Goal: Transaction & Acquisition: Book appointment/travel/reservation

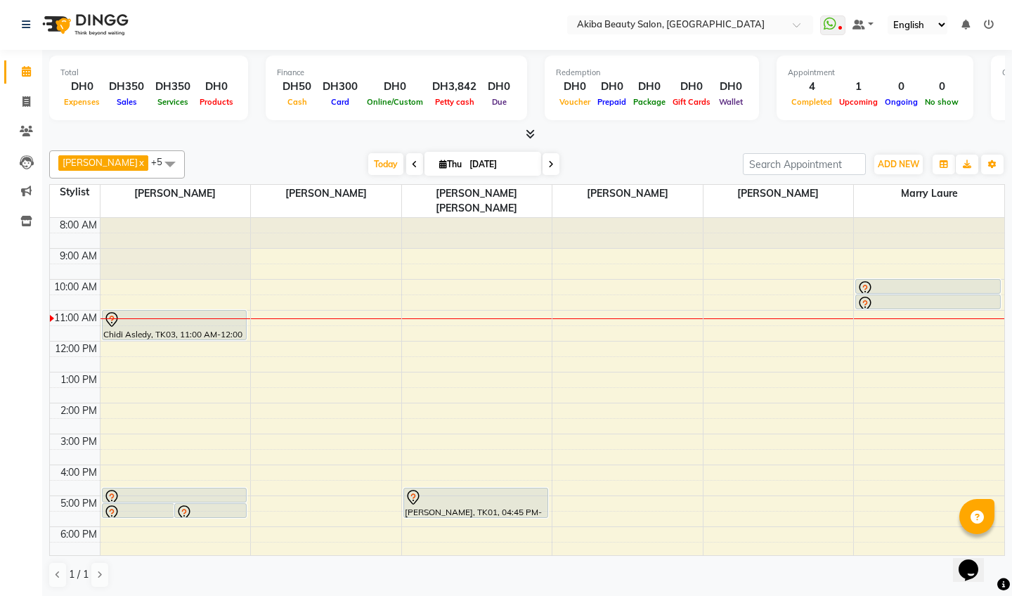
click at [531, 130] on icon at bounding box center [530, 134] width 9 height 11
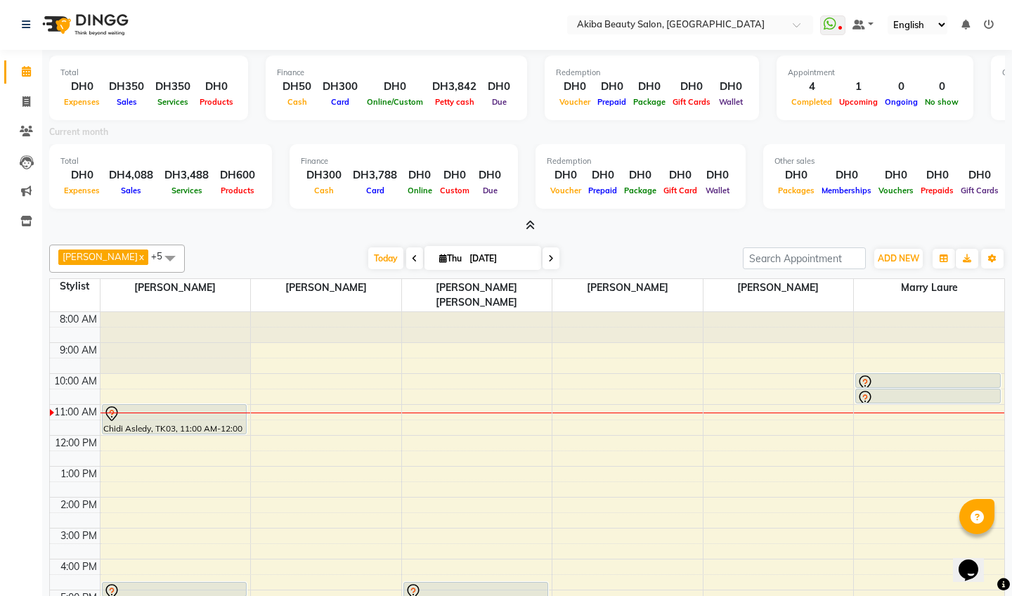
click at [531, 224] on icon at bounding box center [530, 225] width 9 height 11
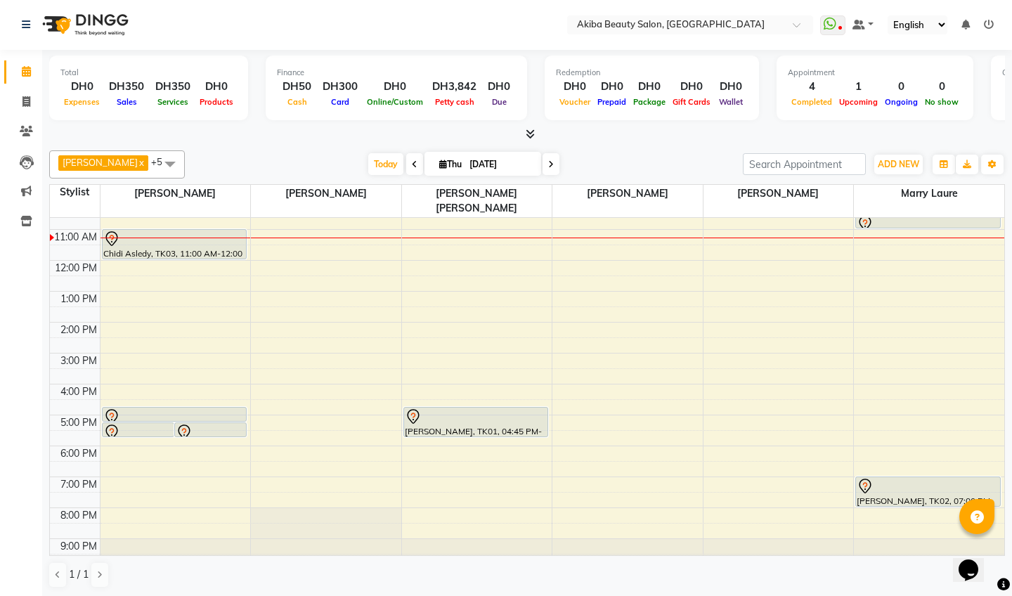
scroll to position [80, 0]
click at [549, 160] on span at bounding box center [550, 164] width 17 height 22
type input "[DATE]"
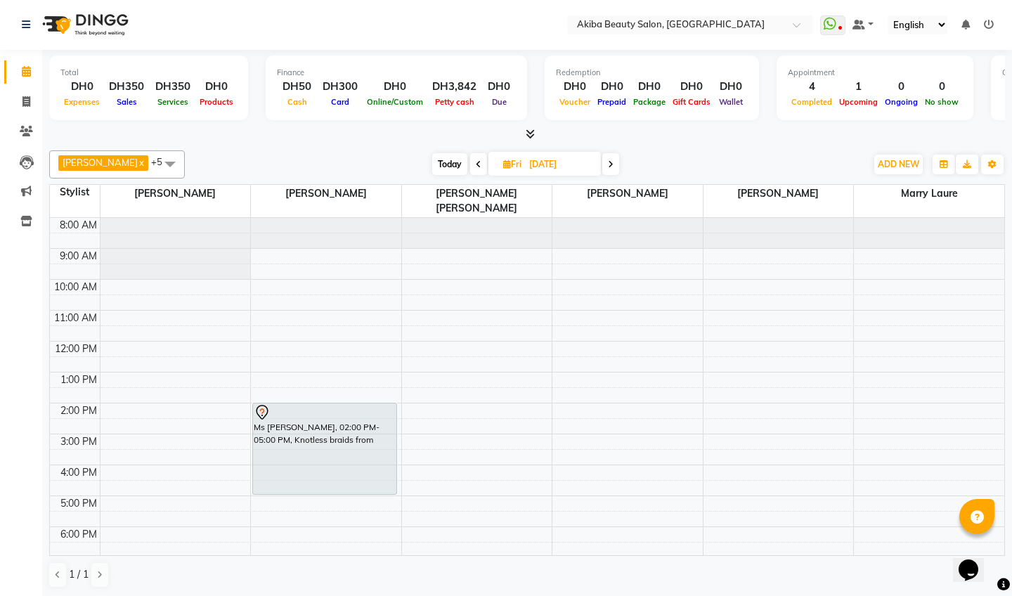
scroll to position [0, 0]
click at [891, 169] on button "ADD NEW Toggle Dropdown" at bounding box center [898, 165] width 48 height 20
click at [961, 185] on button "Add Appointment" at bounding box center [978, 190] width 111 height 18
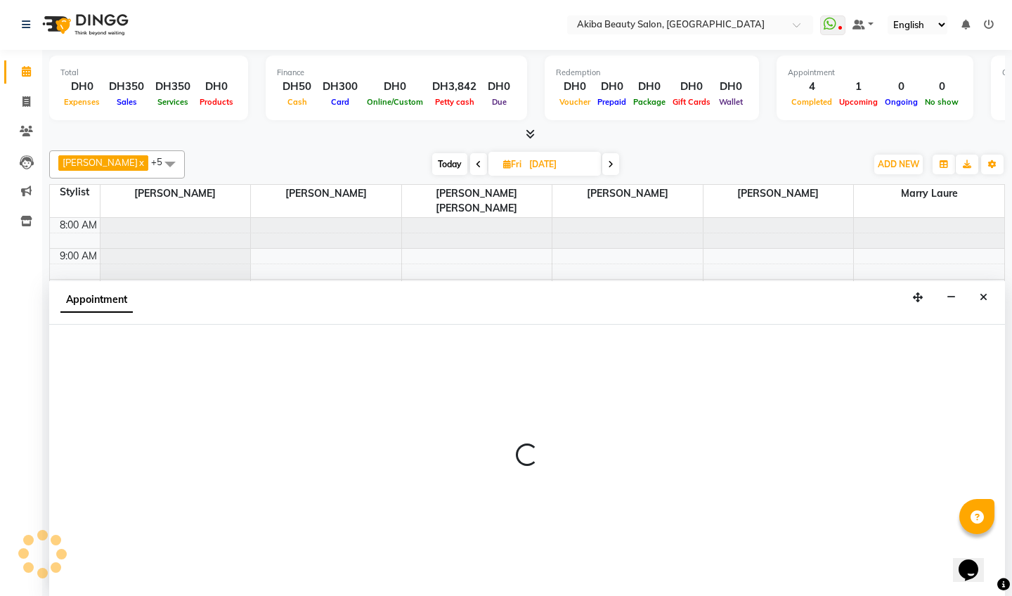
select select "540"
select select "tentative"
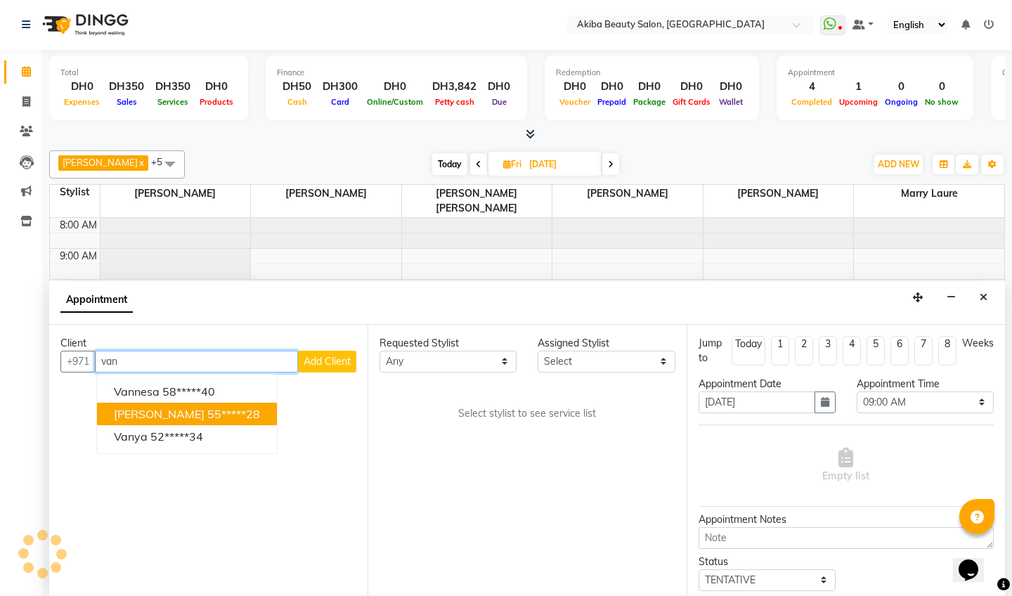
click at [207, 407] on ngb-highlight "55*****28" at bounding box center [233, 414] width 53 height 14
type input "55*****28"
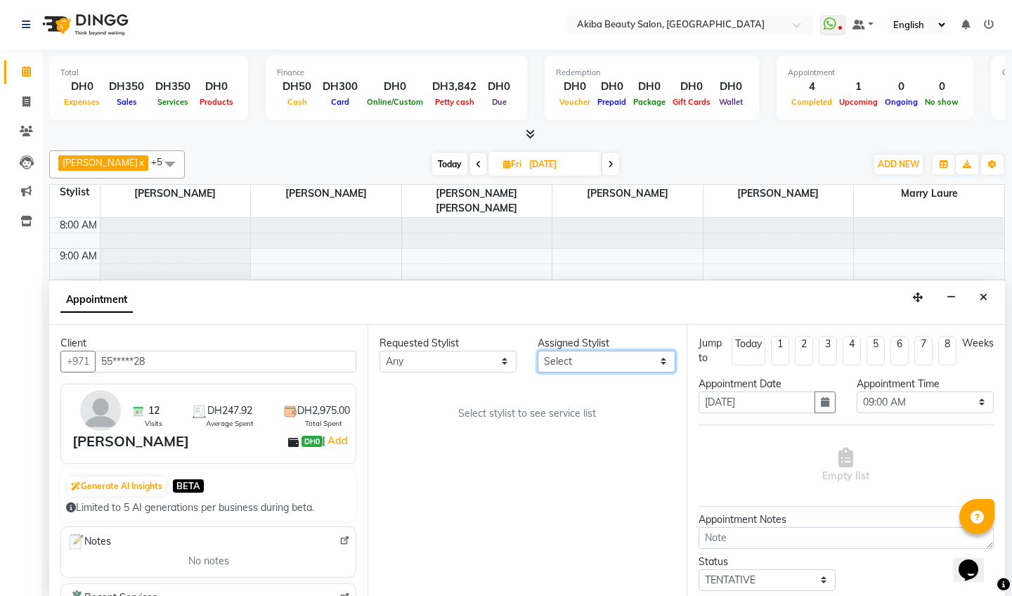
click at [555, 365] on select "Select [PERSON_NAME] [PERSON_NAME] [PERSON_NAME] Marry [PERSON_NAME] [PERSON_NA…" at bounding box center [606, 362] width 137 height 22
select select "88413"
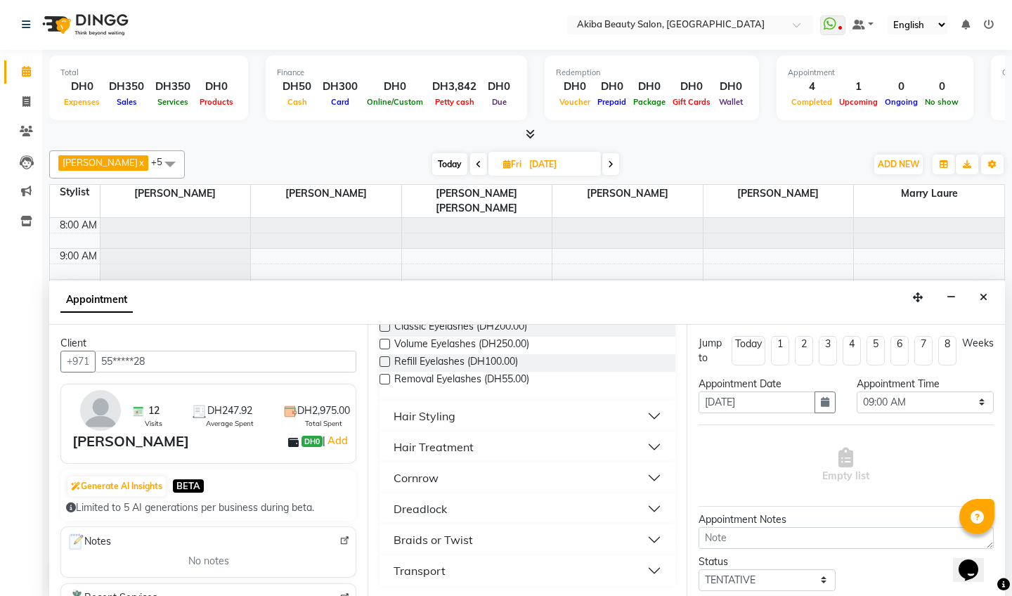
scroll to position [134, 0]
click at [441, 529] on button "Braids or Twist" at bounding box center [527, 539] width 284 height 25
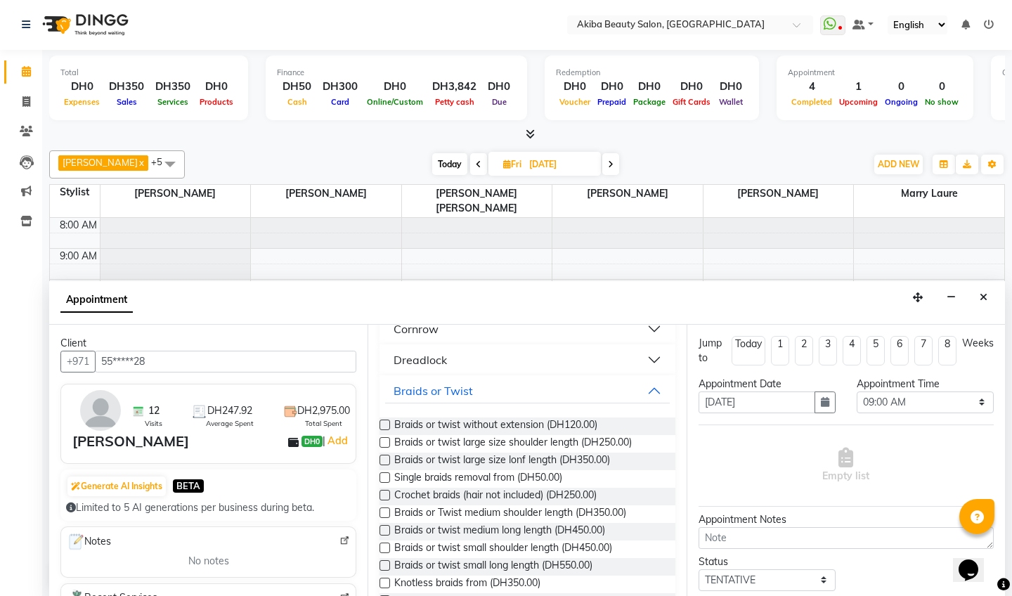
scroll to position [287, 0]
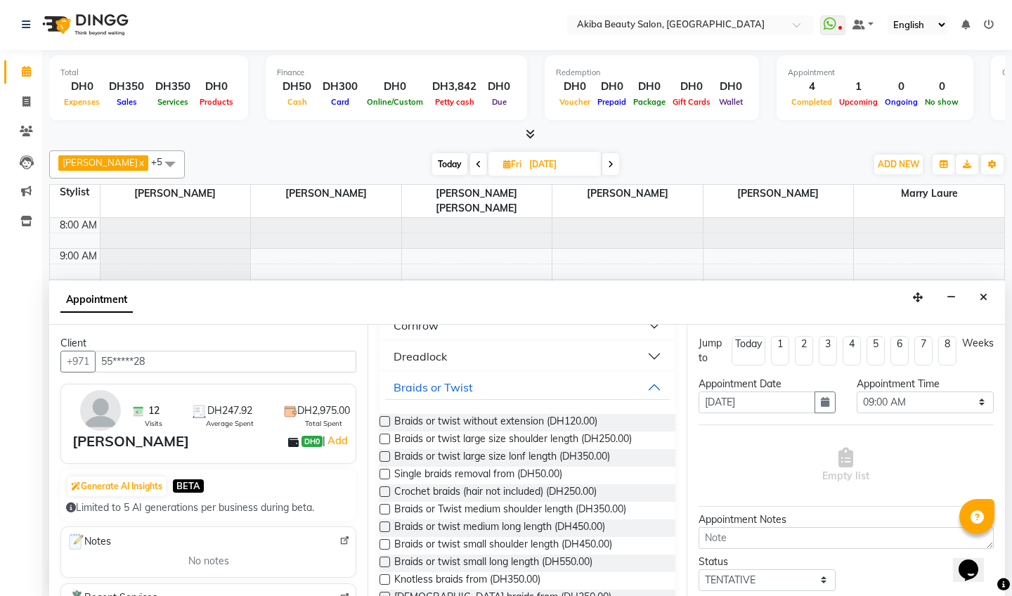
click at [386, 472] on label at bounding box center [384, 474] width 11 height 11
click at [386, 472] on input "checkbox" at bounding box center [383, 475] width 9 height 9
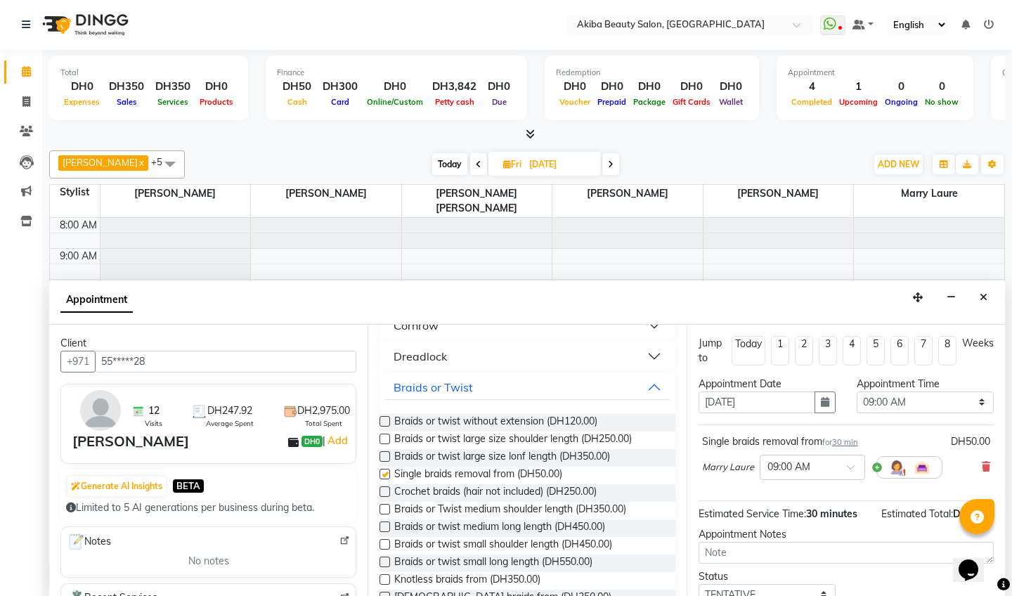
checkbox input "false"
click at [938, 400] on select "Select 09:00 AM 09:15 AM 09:30 AM 09:45 AM 10:00 AM 10:15 AM 10:30 AM 10:45 AM …" at bounding box center [925, 402] width 137 height 22
select select "840"
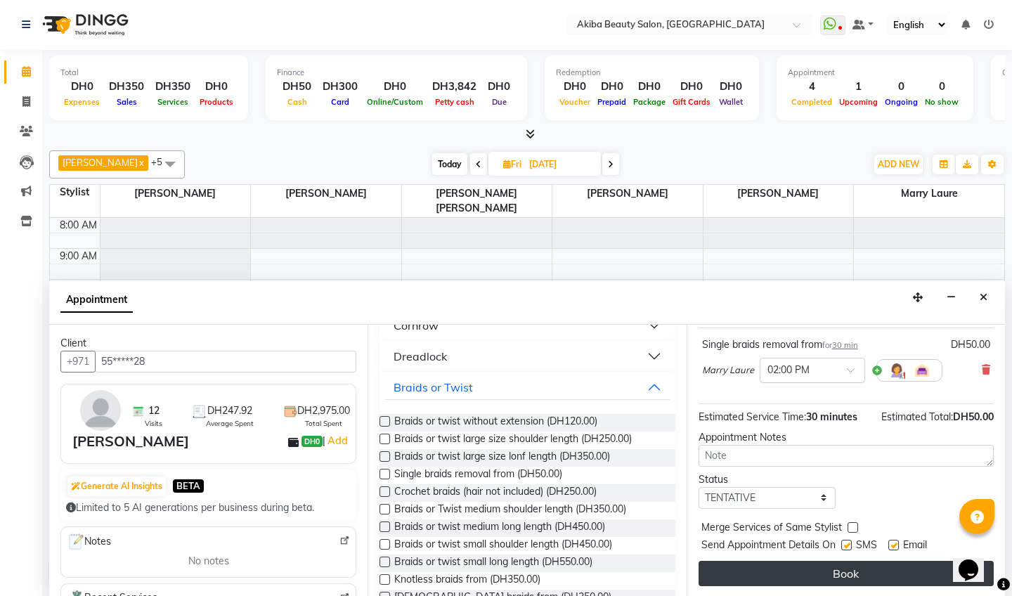
scroll to position [97, 0]
click at [871, 573] on button "Book" at bounding box center [845, 573] width 295 height 25
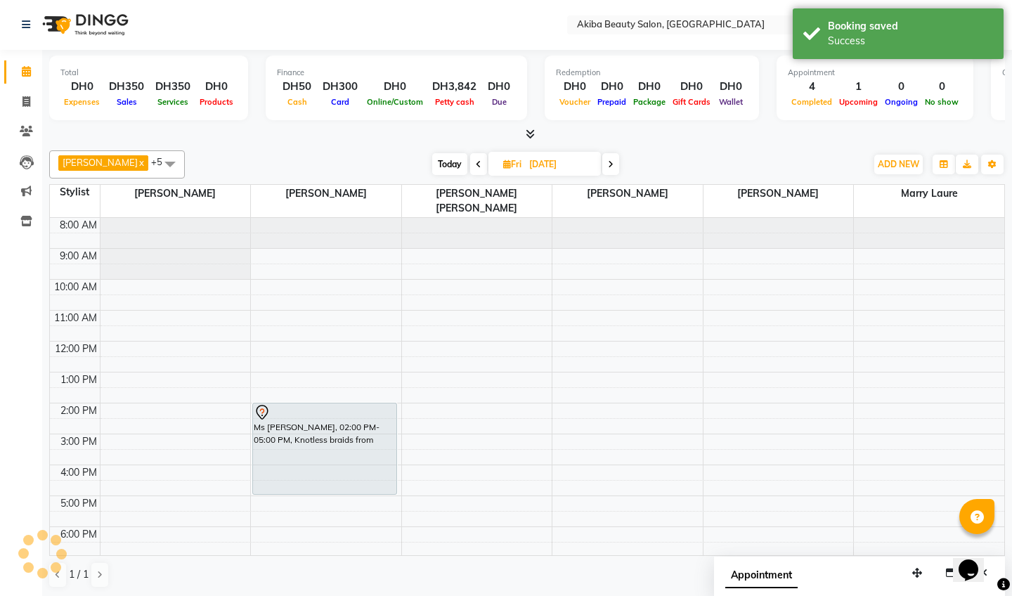
scroll to position [0, 0]
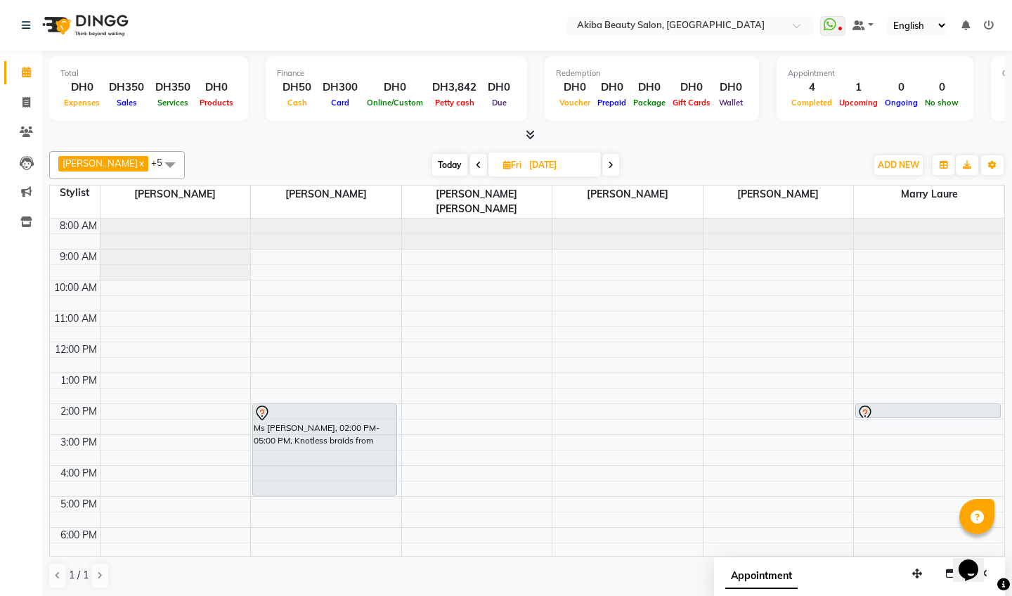
click at [447, 164] on span "Today" at bounding box center [449, 165] width 35 height 22
type input "[DATE]"
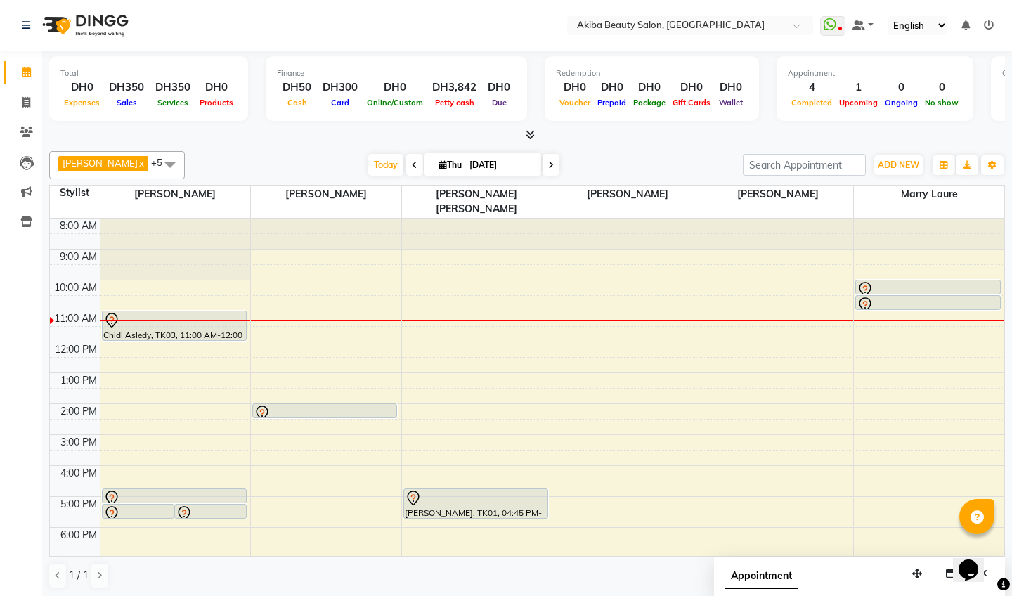
click at [470, 168] on input "[DATE]" at bounding box center [500, 165] width 70 height 21
select select "9"
select select "2025"
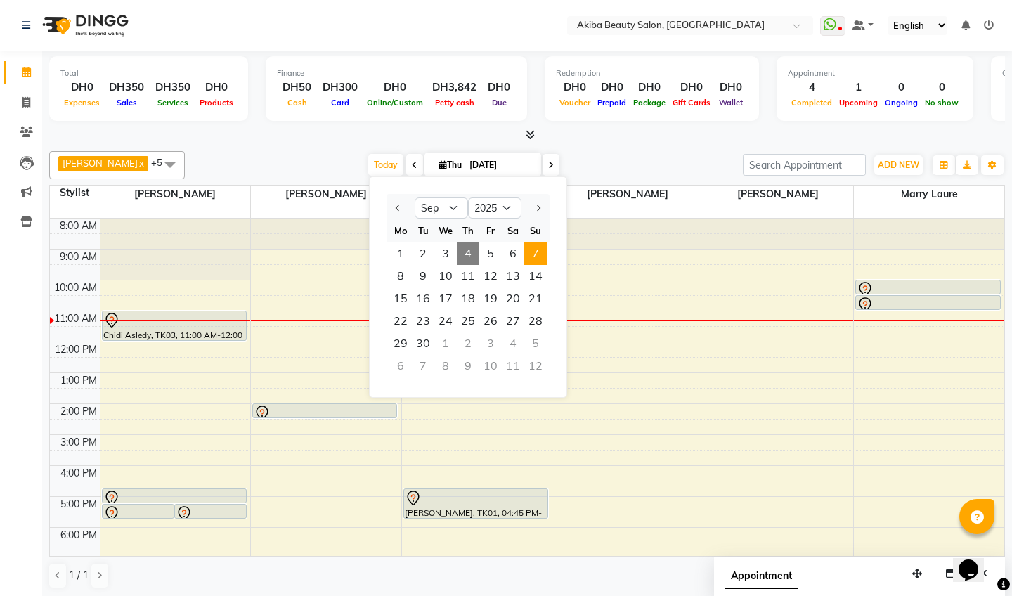
click at [532, 256] on span "7" at bounding box center [535, 253] width 22 height 22
type input "[DATE]"
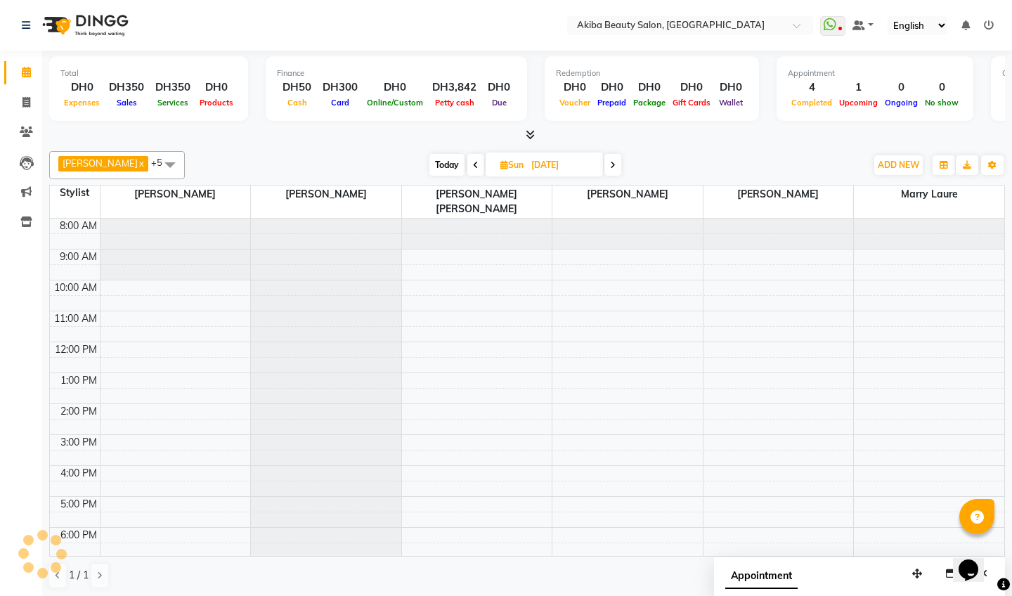
scroll to position [80, 0]
